Goal: Understand process/instructions: Learn how to perform a task or action

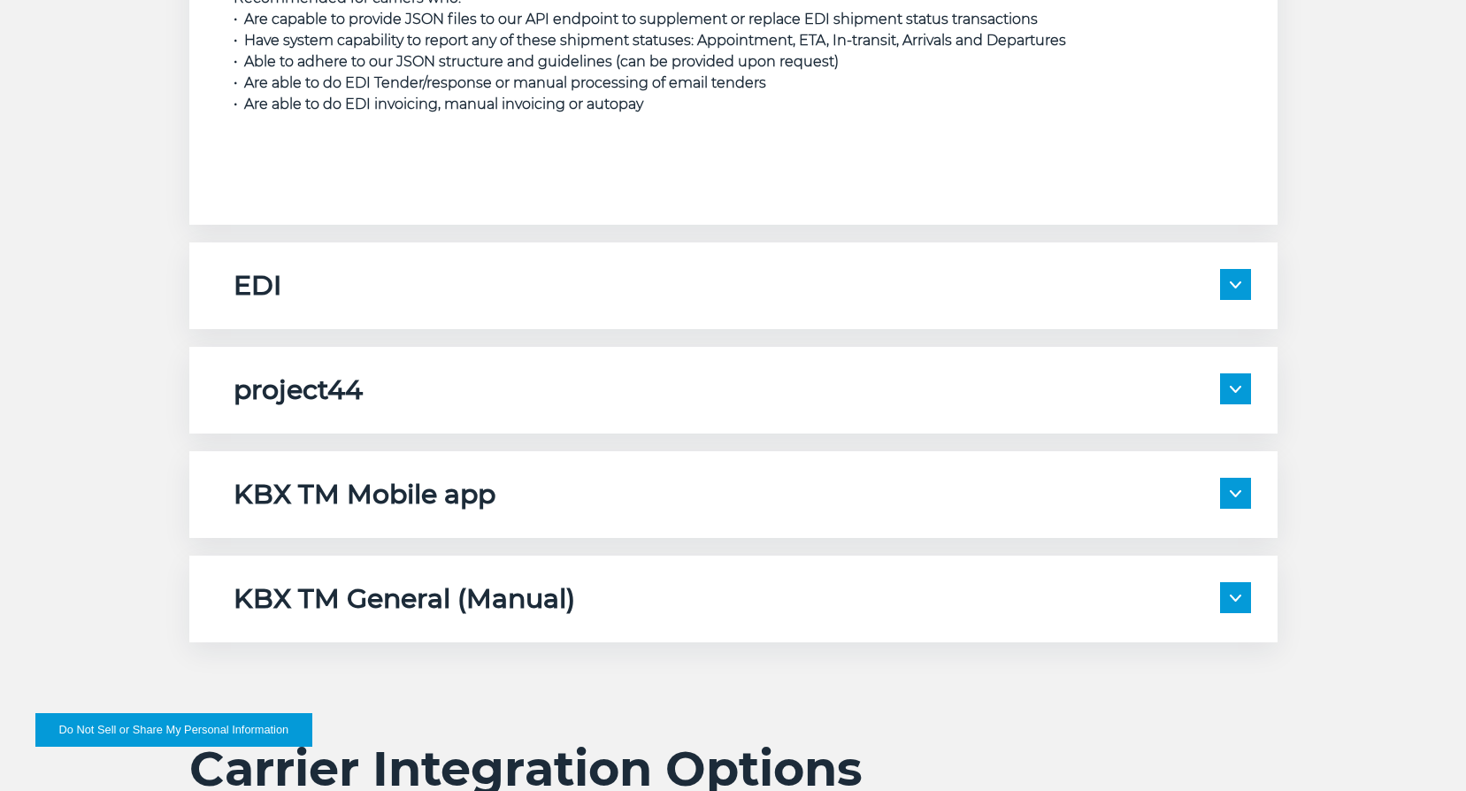
scroll to position [2900, 0]
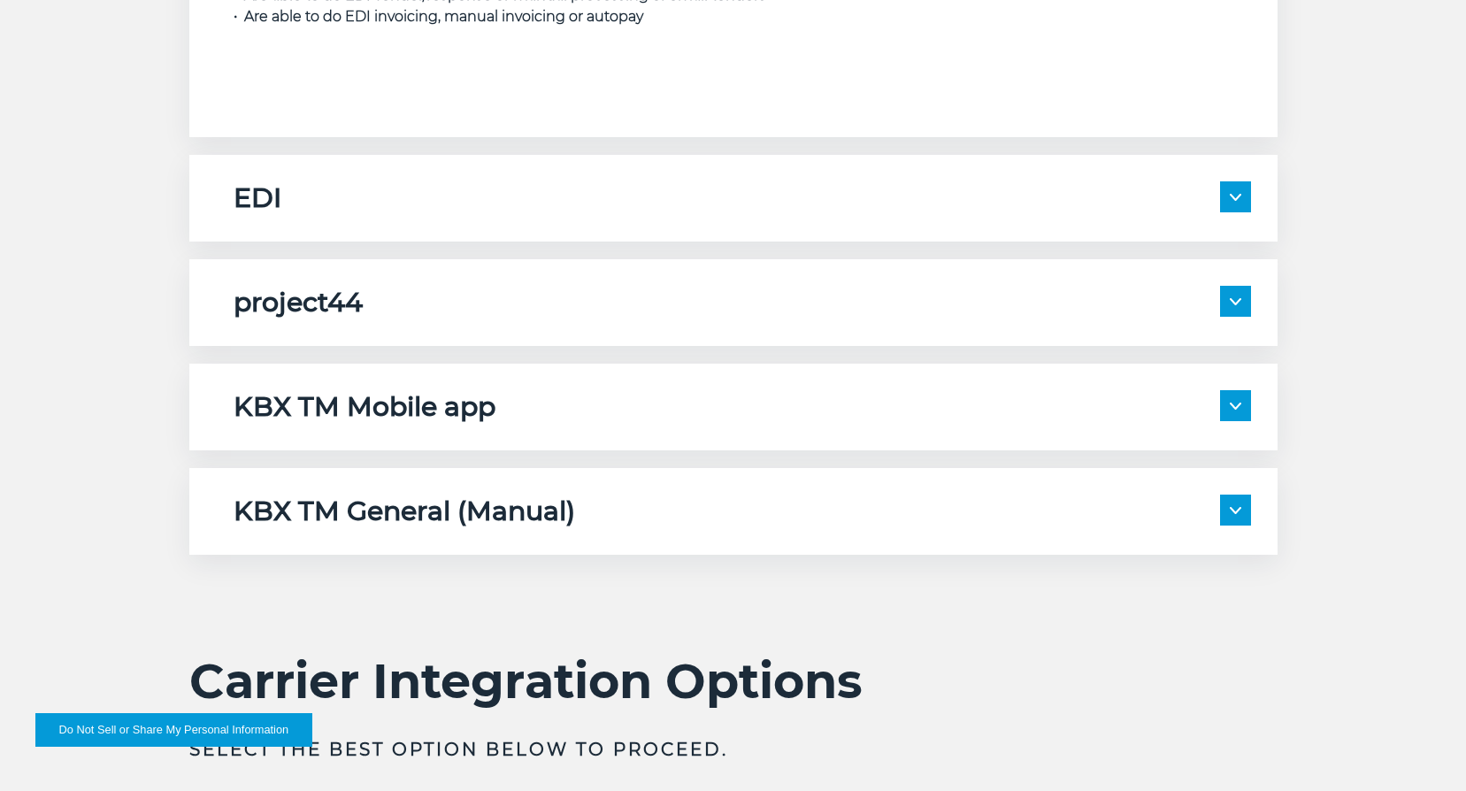
click at [1092, 202] on span at bounding box center [1235, 196] width 31 height 31
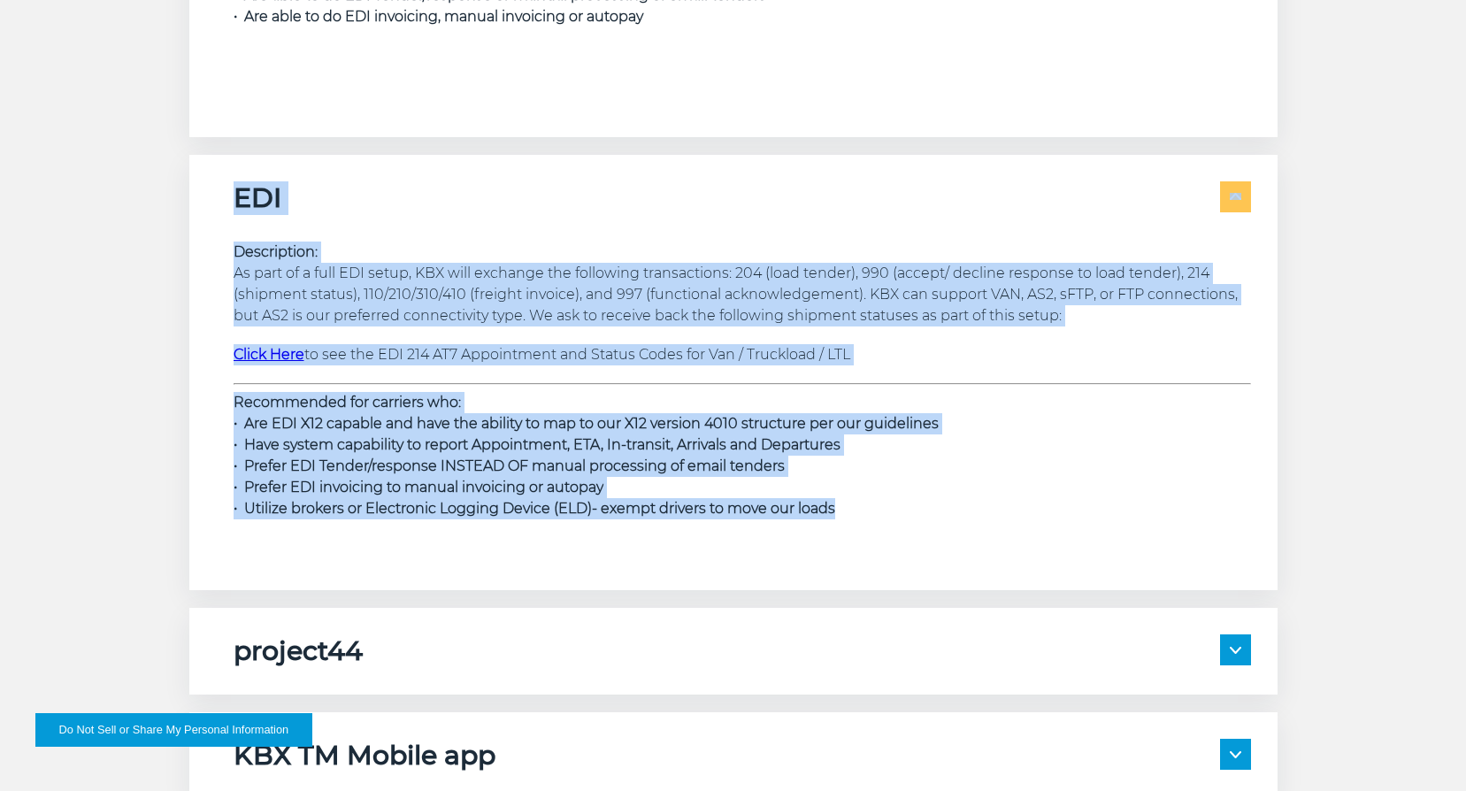
drag, startPoint x: 232, startPoint y: 199, endPoint x: 845, endPoint y: 508, distance: 686.4
click at [845, 508] on div "EDI Description: As part of a full EDI setup, KBX will exchange the following t…" at bounding box center [733, 372] width 1088 height 435
copy div "EDI Description: As part of a full EDI setup, KBX will exchange the following t…"
click at [707, 266] on p "Description: As part of a full EDI setup, KBX will exchange the following trans…" at bounding box center [742, 283] width 1017 height 85
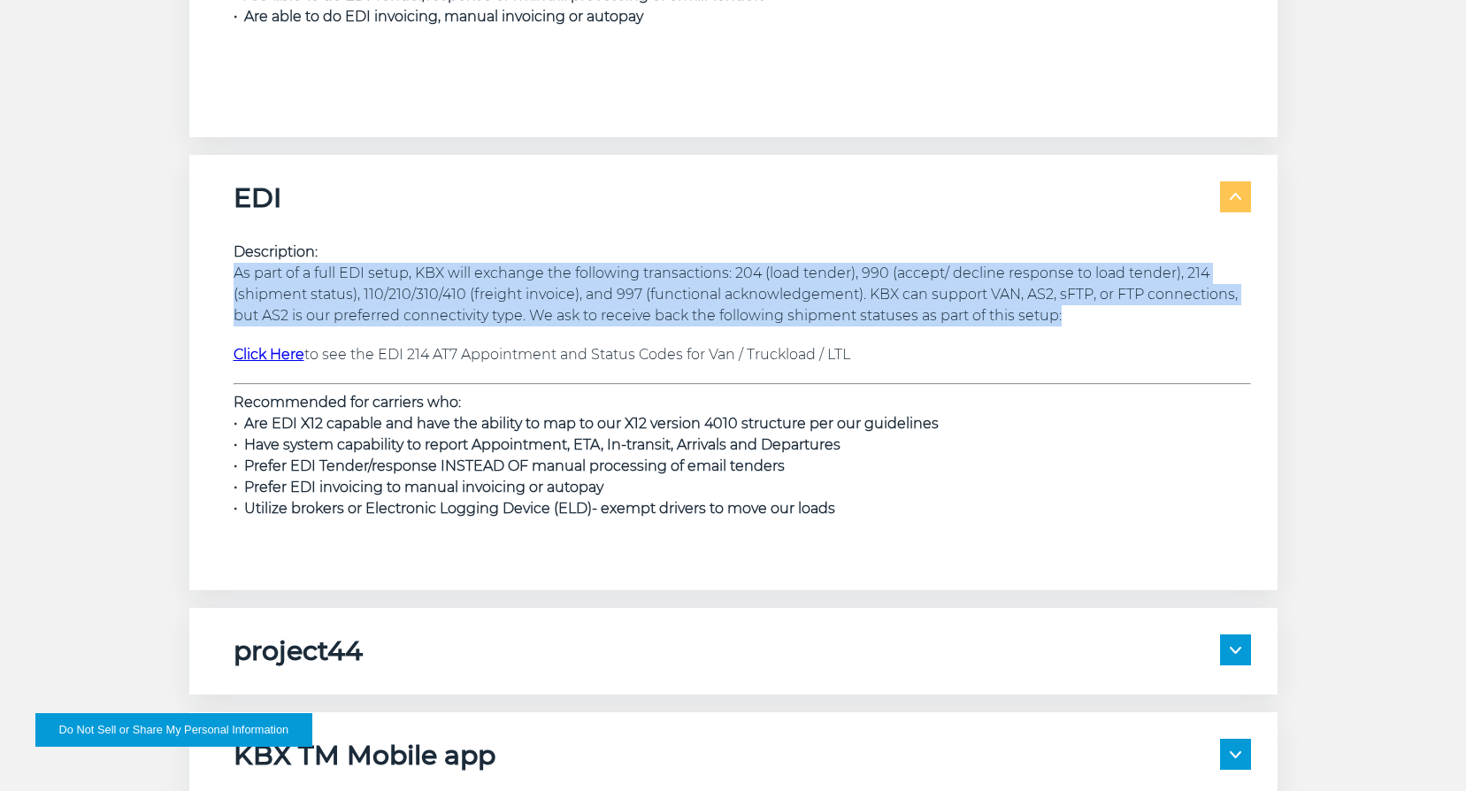
drag, startPoint x: 233, startPoint y: 274, endPoint x: 1107, endPoint y: 319, distance: 876.0
click at [1092, 319] on p "Description: As part of a full EDI setup, KBX will exchange the following trans…" at bounding box center [742, 283] width 1017 height 85
drag, startPoint x: 537, startPoint y: 320, endPoint x: 563, endPoint y: 318, distance: 25.8
click at [536, 320] on p "Description: As part of a full EDI setup, KBX will exchange the following trans…" at bounding box center [742, 283] width 1017 height 85
click at [550, 299] on p "Description: As part of a full EDI setup, KBX will exchange the following trans…" at bounding box center [742, 283] width 1017 height 85
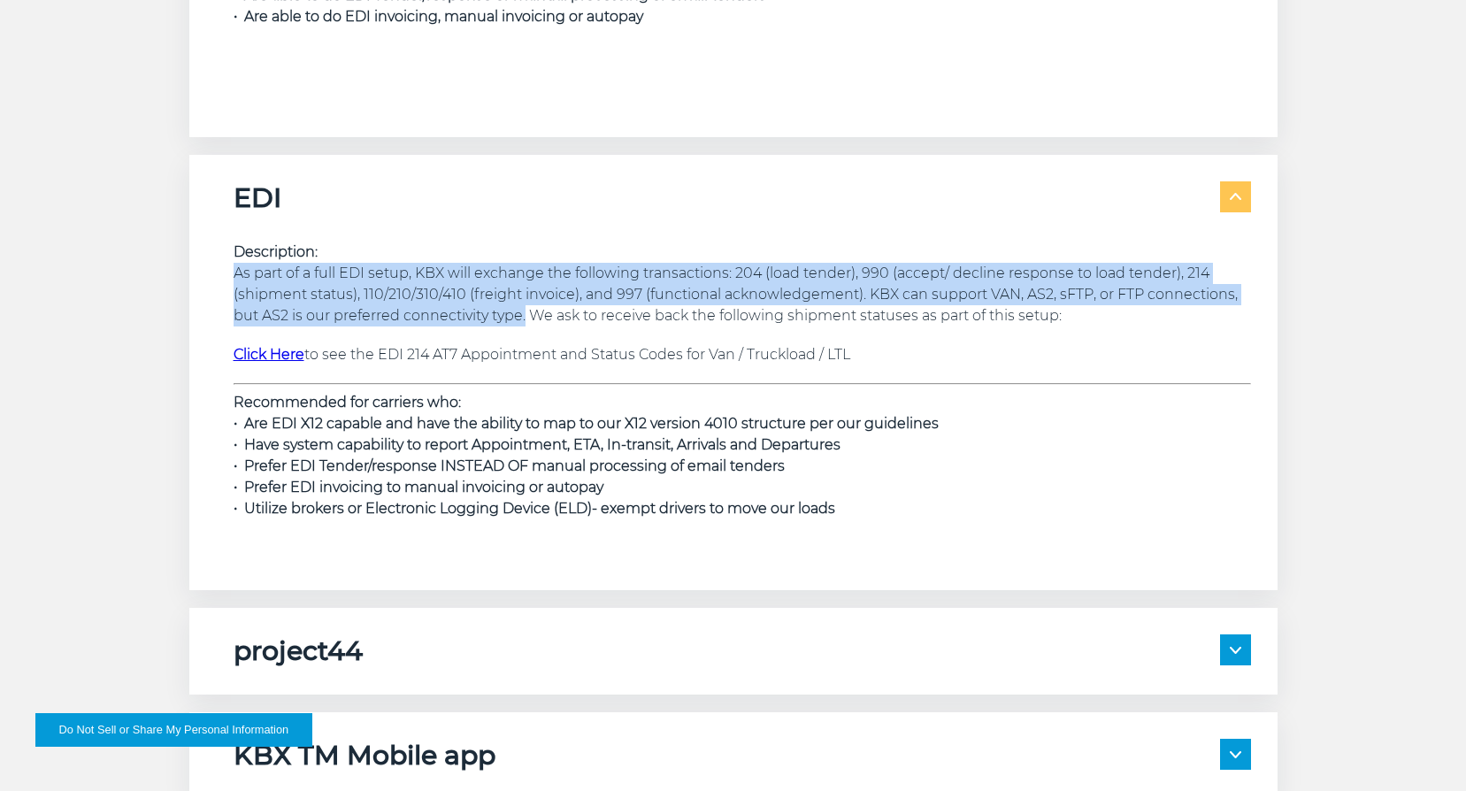
drag, startPoint x: 526, startPoint y: 317, endPoint x: 227, endPoint y: 274, distance: 302.0
click at [227, 274] on div "EDI Description: As part of a full EDI setup, KBX will exchange the following t…" at bounding box center [733, 372] width 1088 height 435
copy p "As part of a full EDI setup, KBX will exchange the following transactions: 204 …"
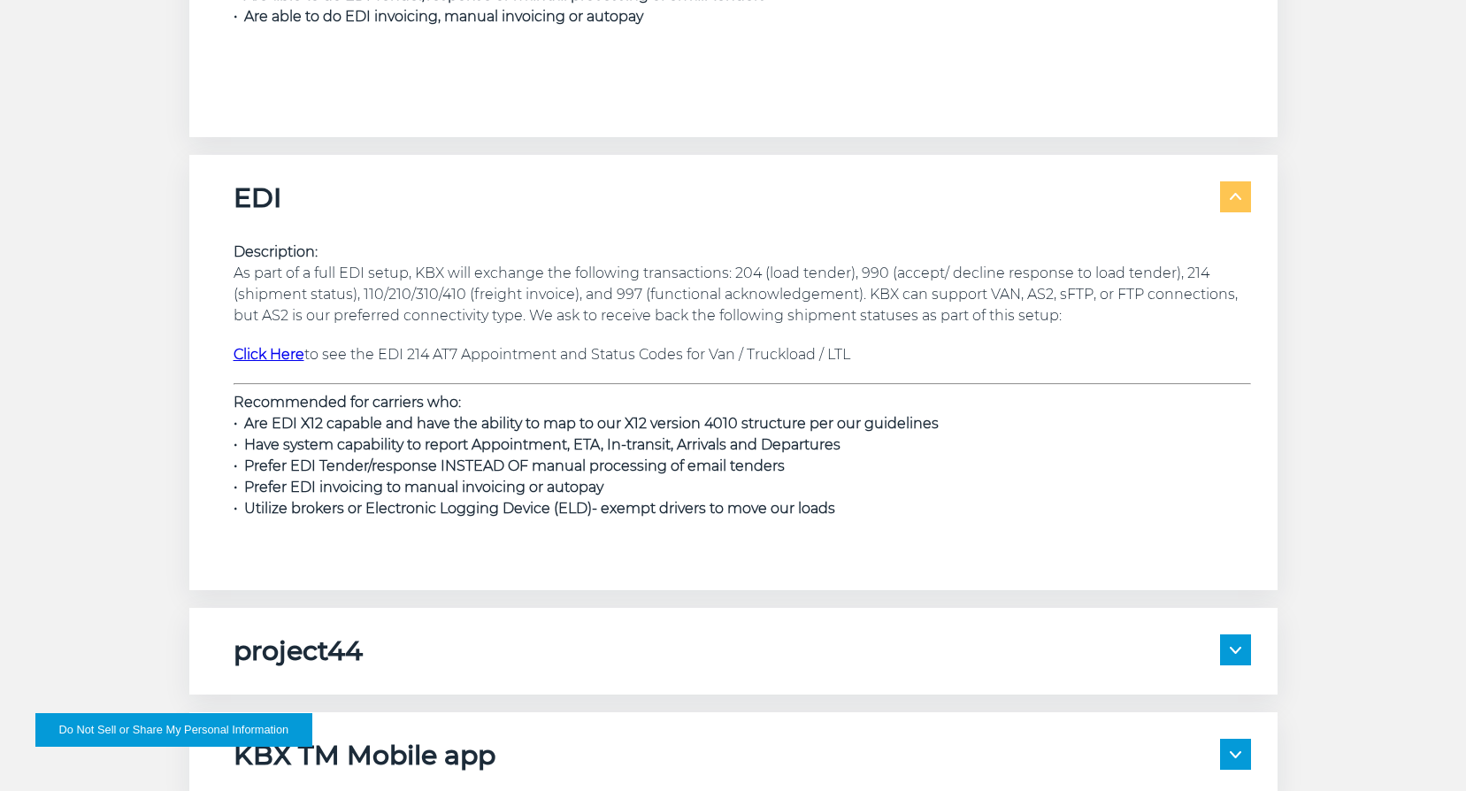
click at [844, 234] on div "Description: As part of a full EDI setup, KBX will exchange the following trans…" at bounding box center [742, 389] width 1017 height 349
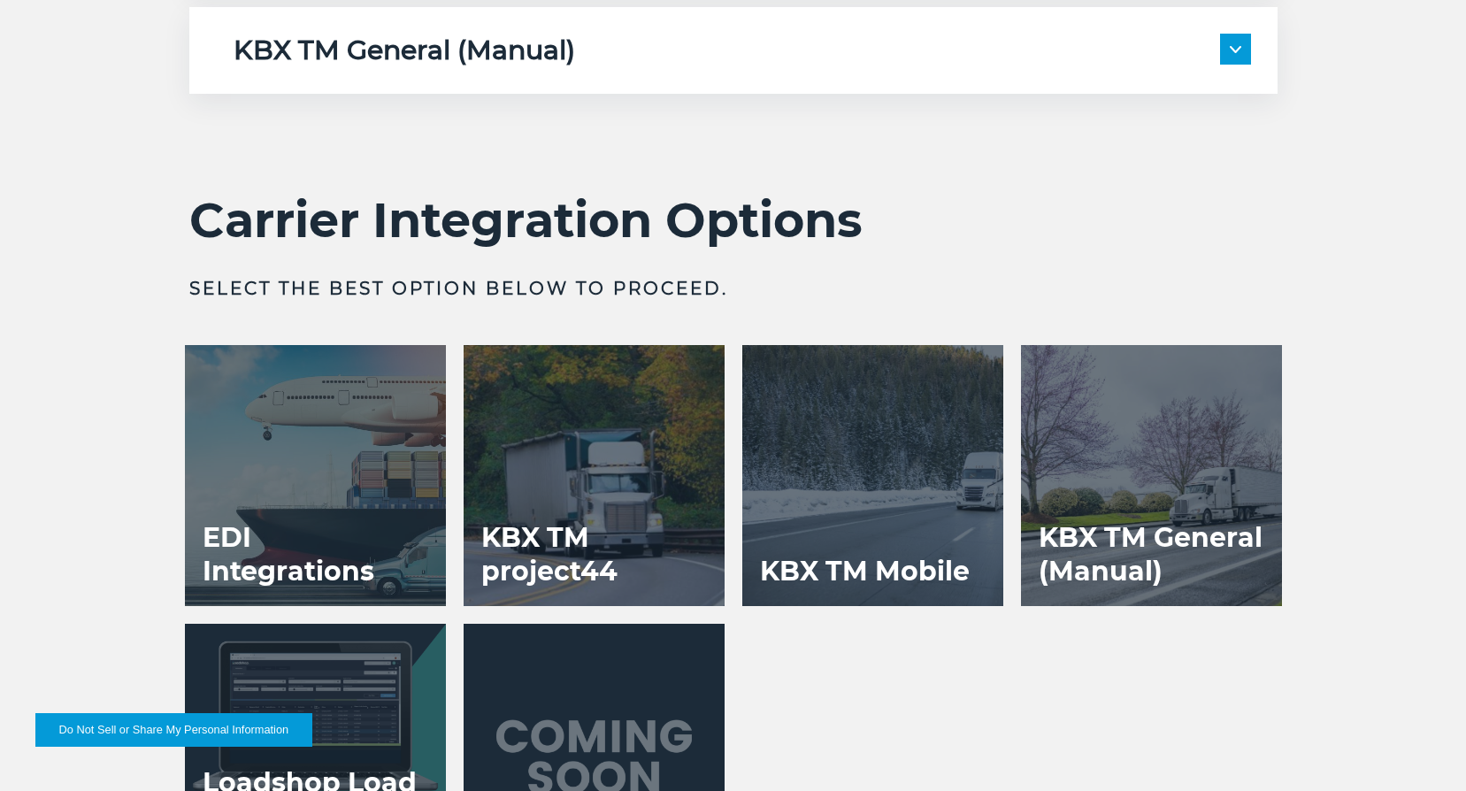
scroll to position [3873, 0]
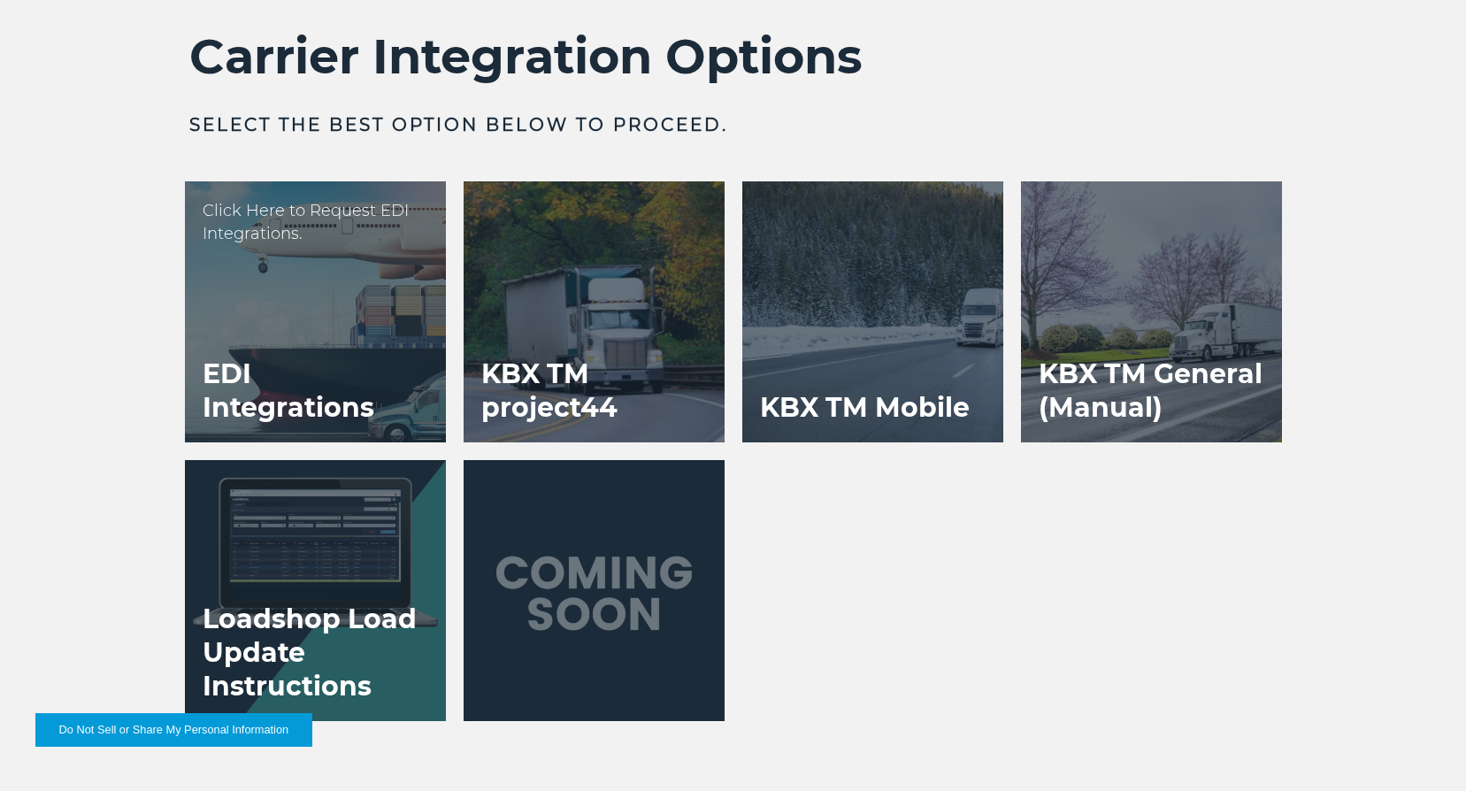
click at [372, 389] on h3 "EDI Integrations" at bounding box center [315, 391] width 261 height 103
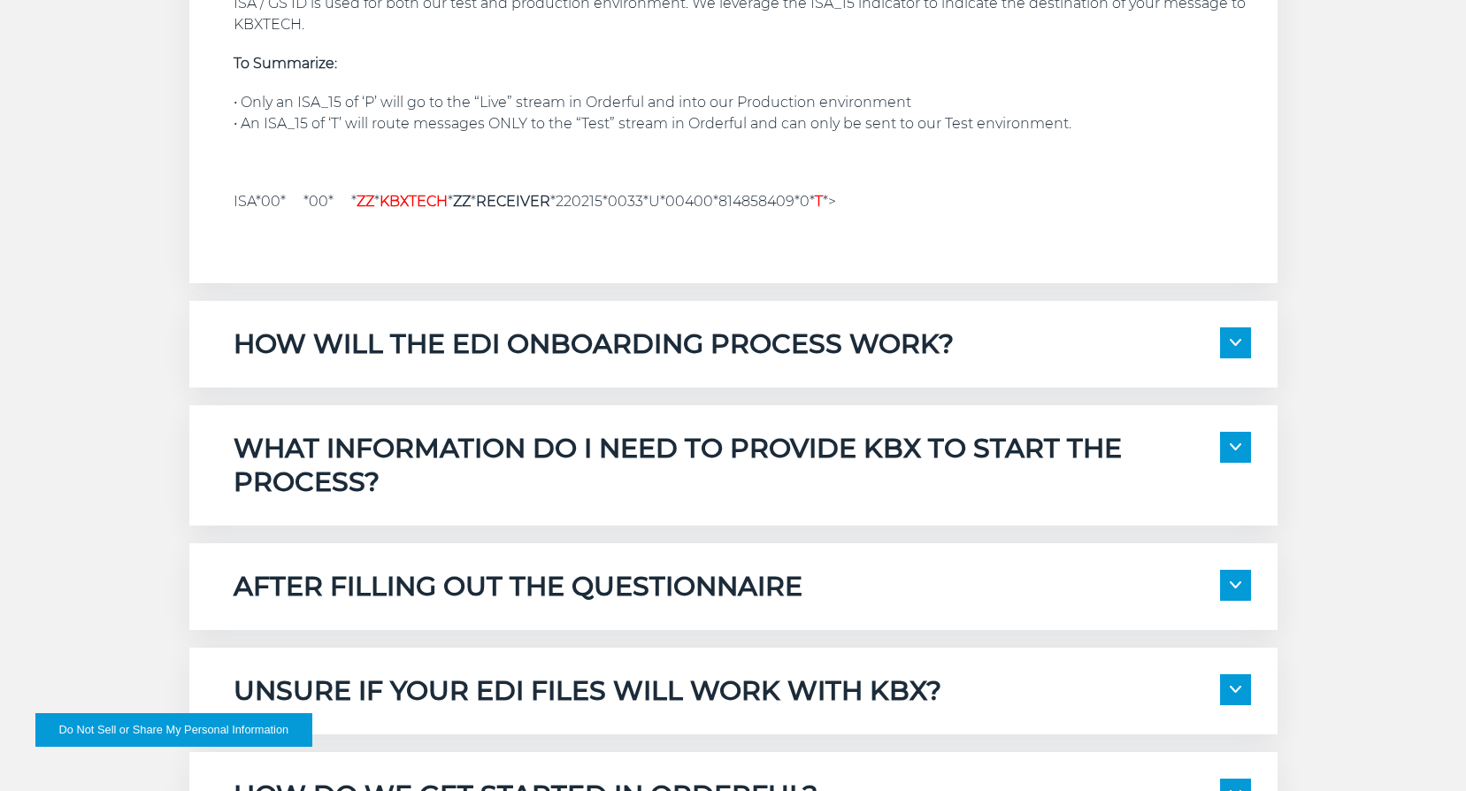
scroll to position [1946, 0]
